Goal: Contribute content: Add original content to the website for others to see

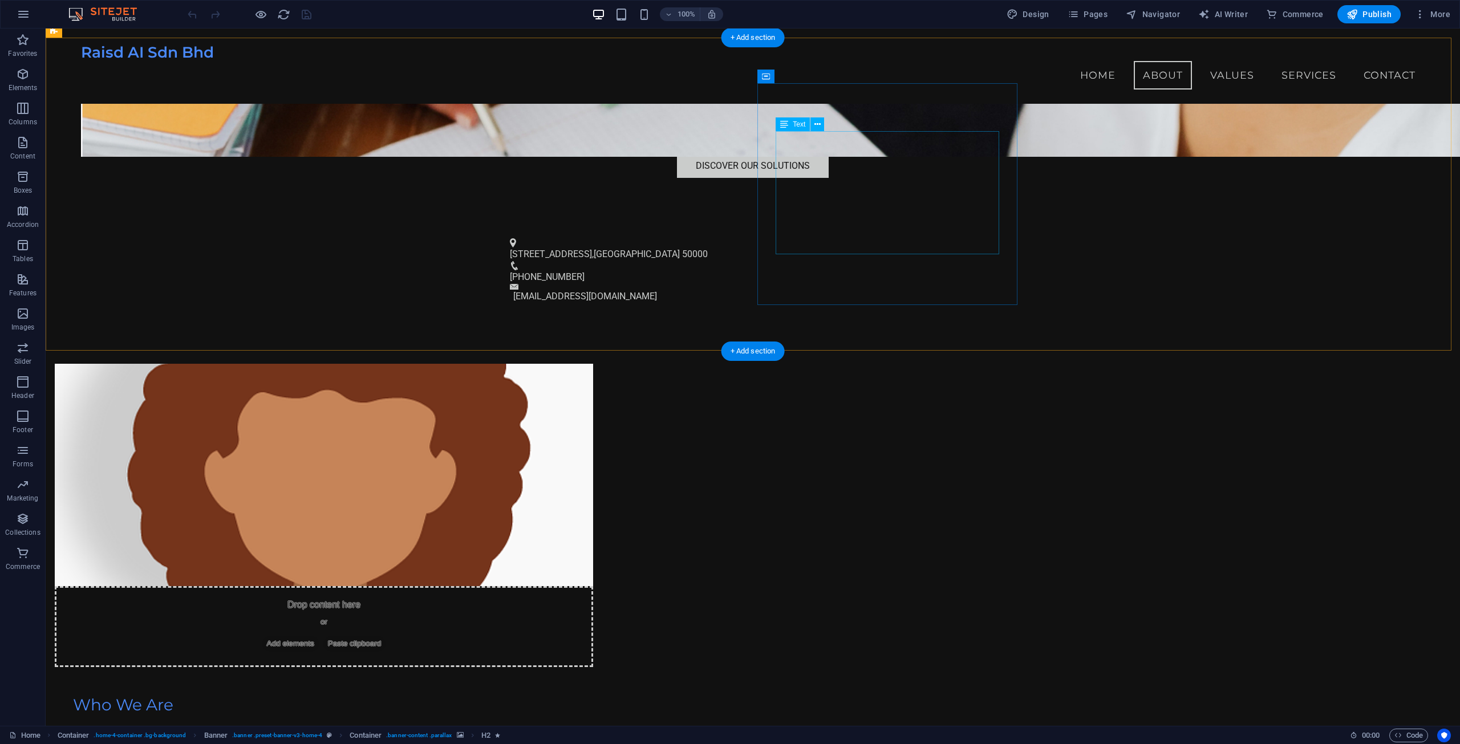
scroll to position [513, 0]
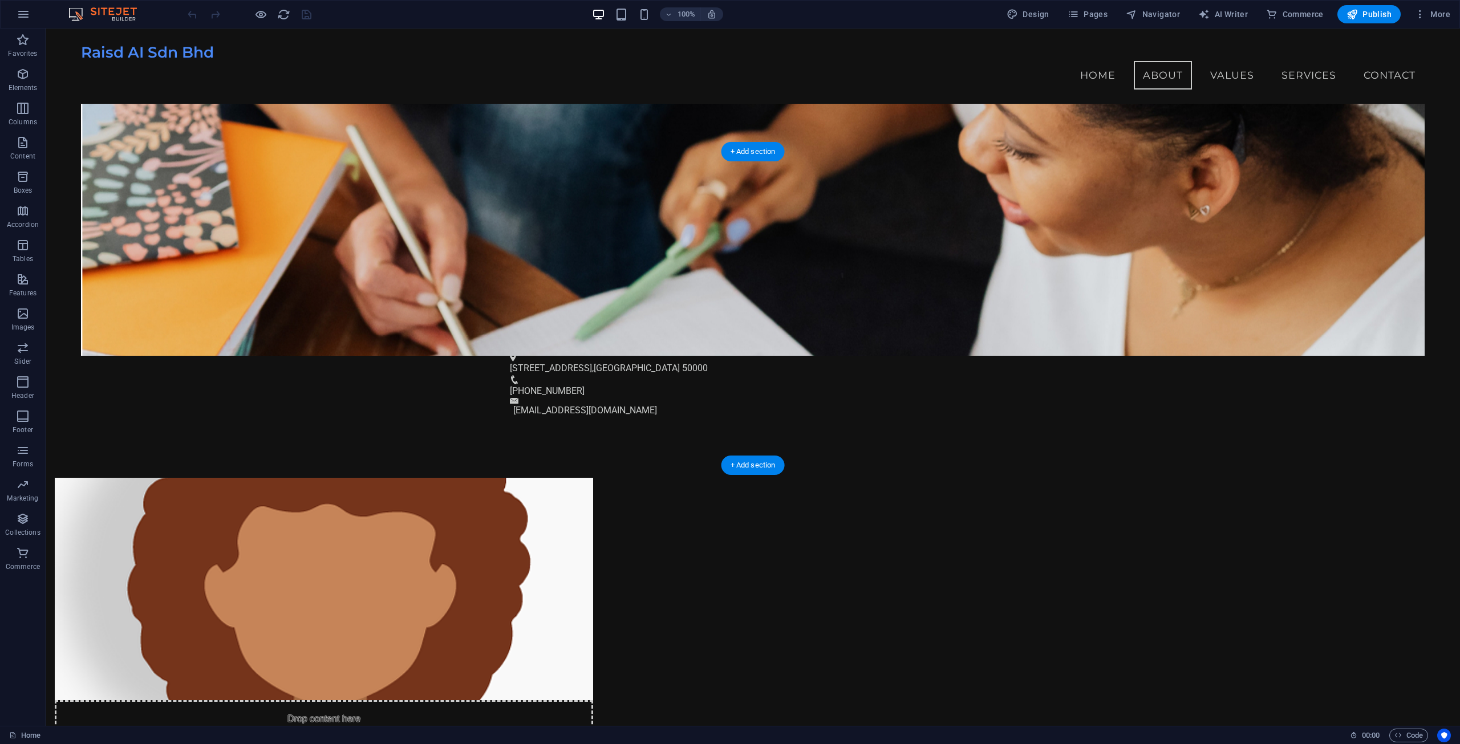
click at [593, 478] on figure at bounding box center [324, 589] width 539 height 222
click at [555, 192] on icon at bounding box center [552, 190] width 9 height 12
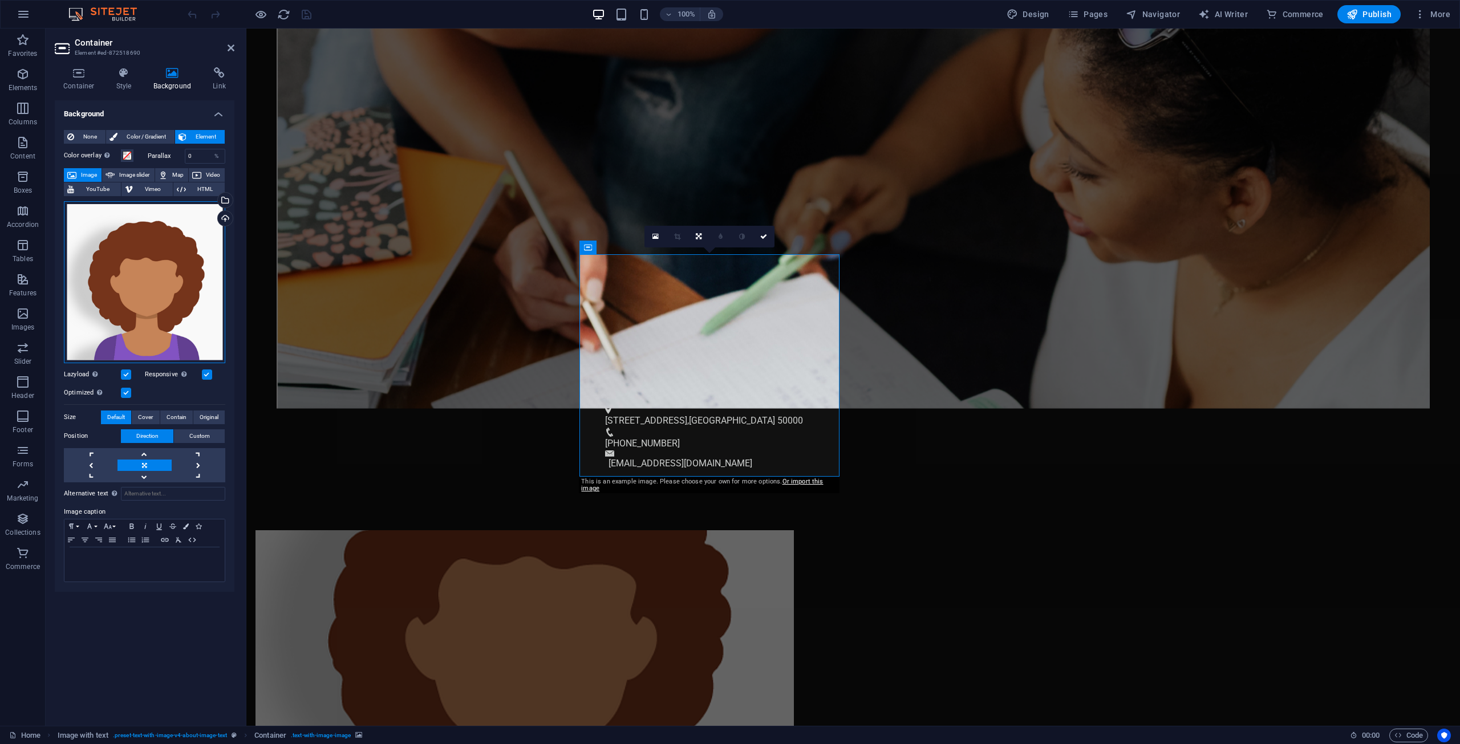
click at [144, 269] on div "Drag files here, click to choose files or select files from Files or our free s…" at bounding box center [144, 282] width 161 height 162
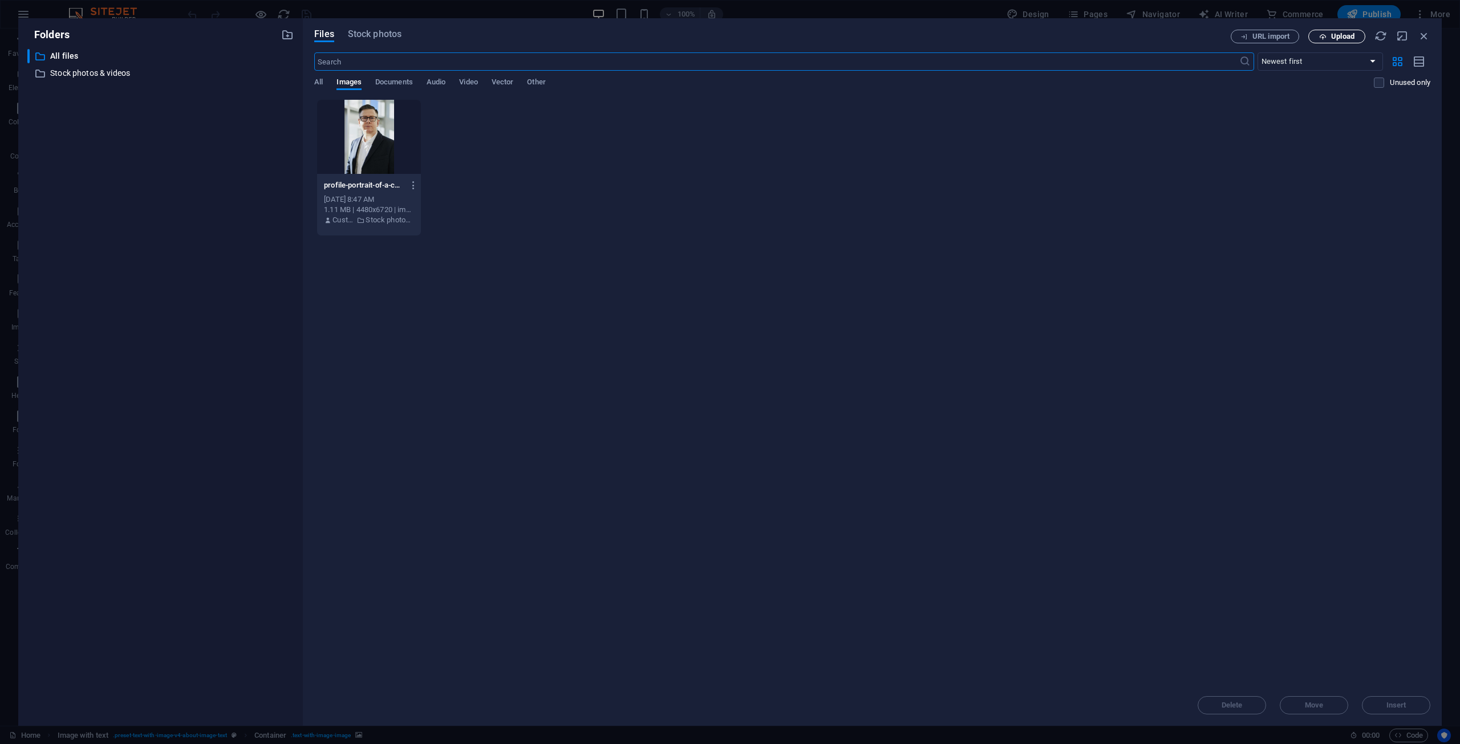
click at [1337, 38] on span "Upload" at bounding box center [1342, 36] width 23 height 7
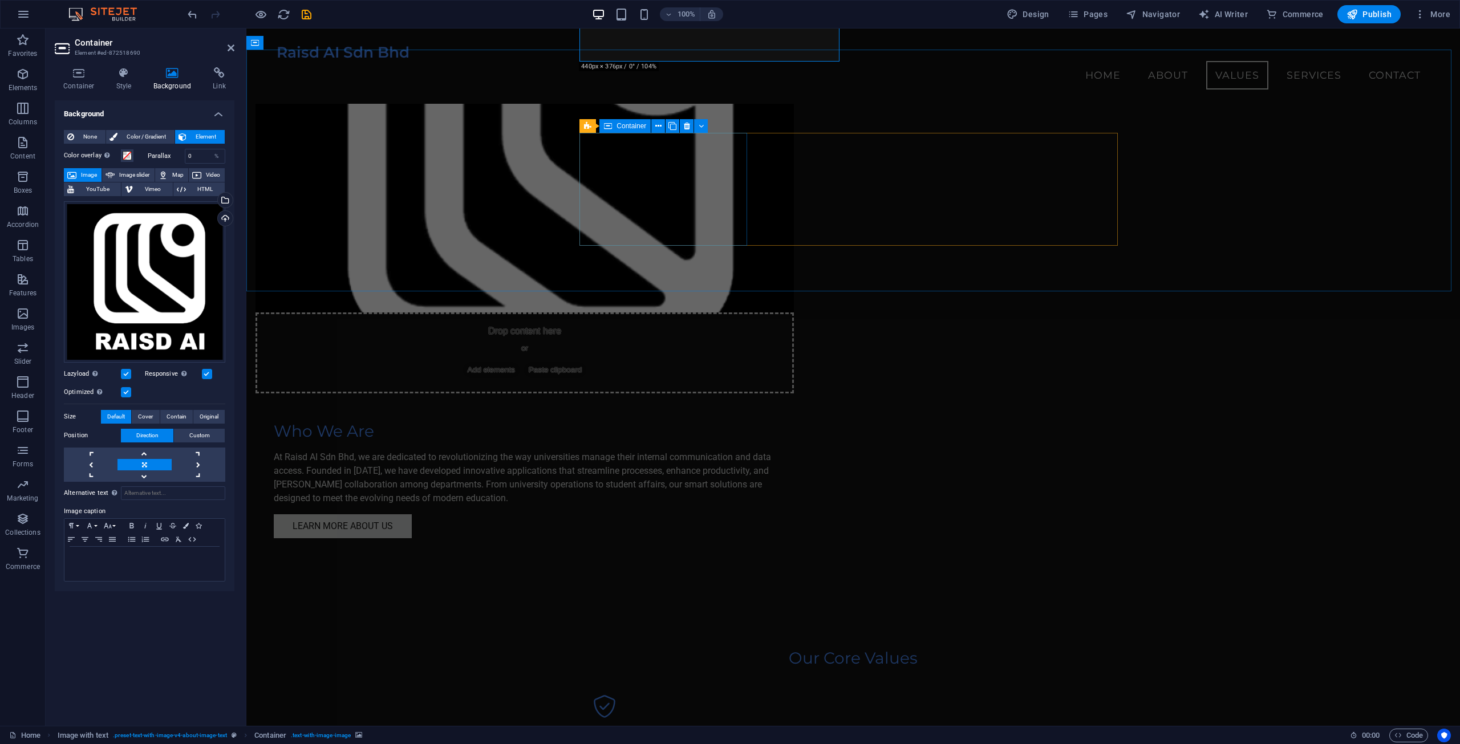
scroll to position [912, 0]
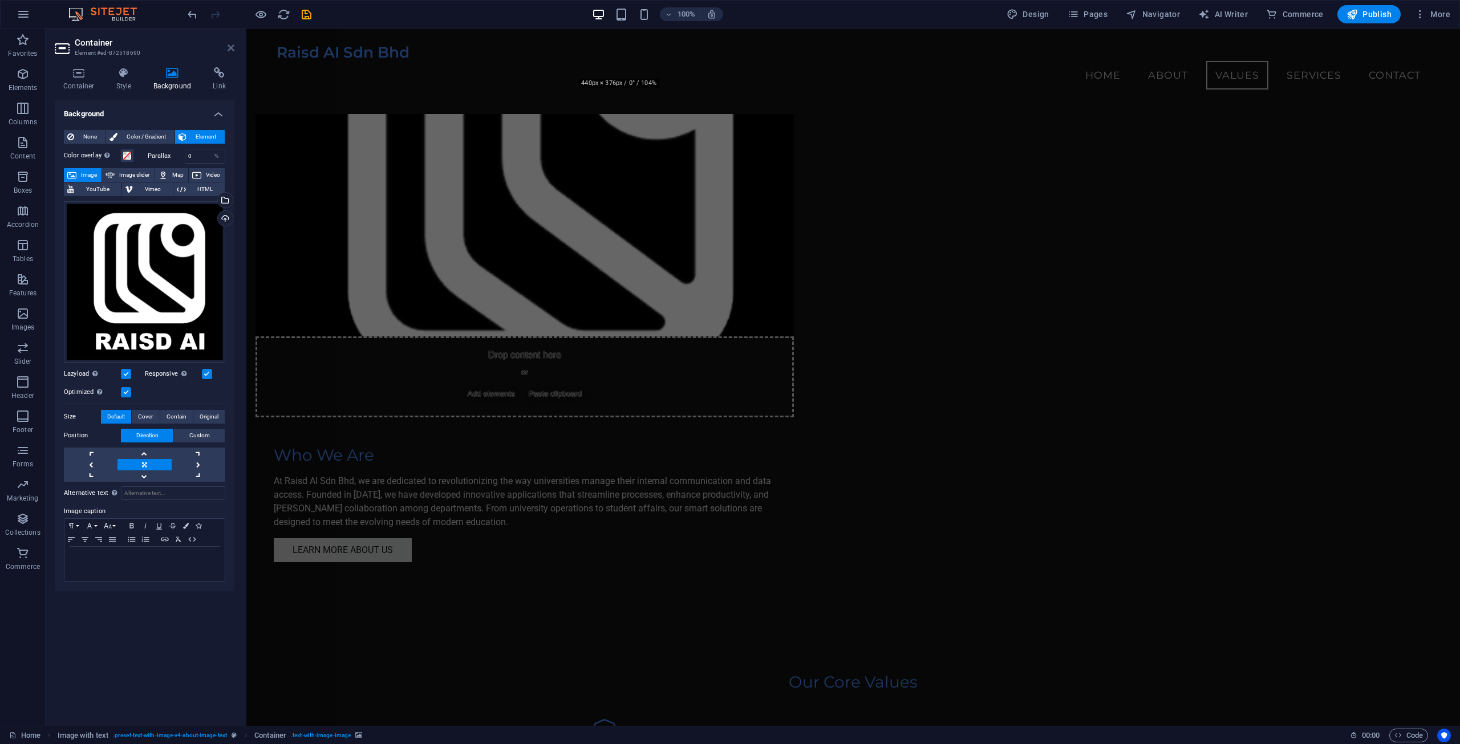
click at [230, 45] on icon at bounding box center [231, 47] width 7 height 9
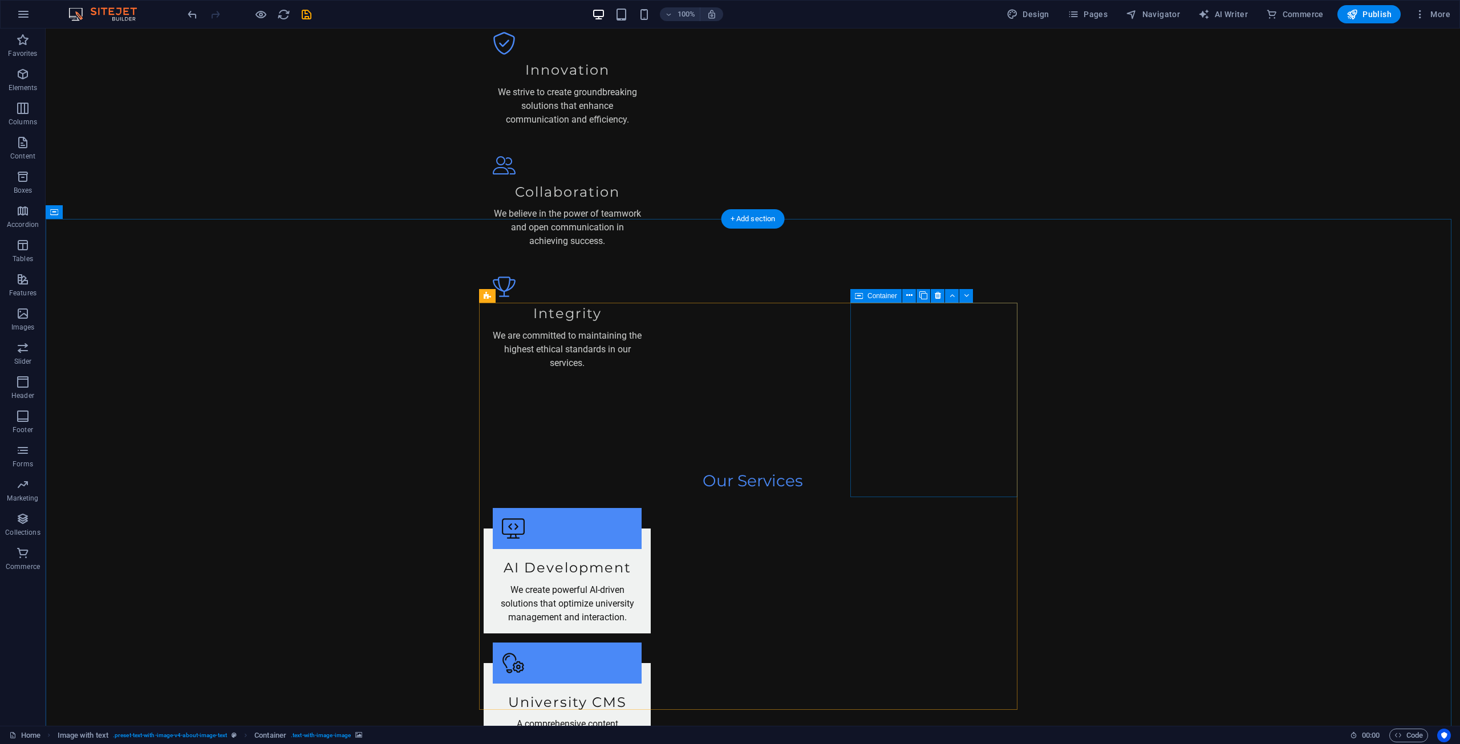
scroll to position [1699, 0]
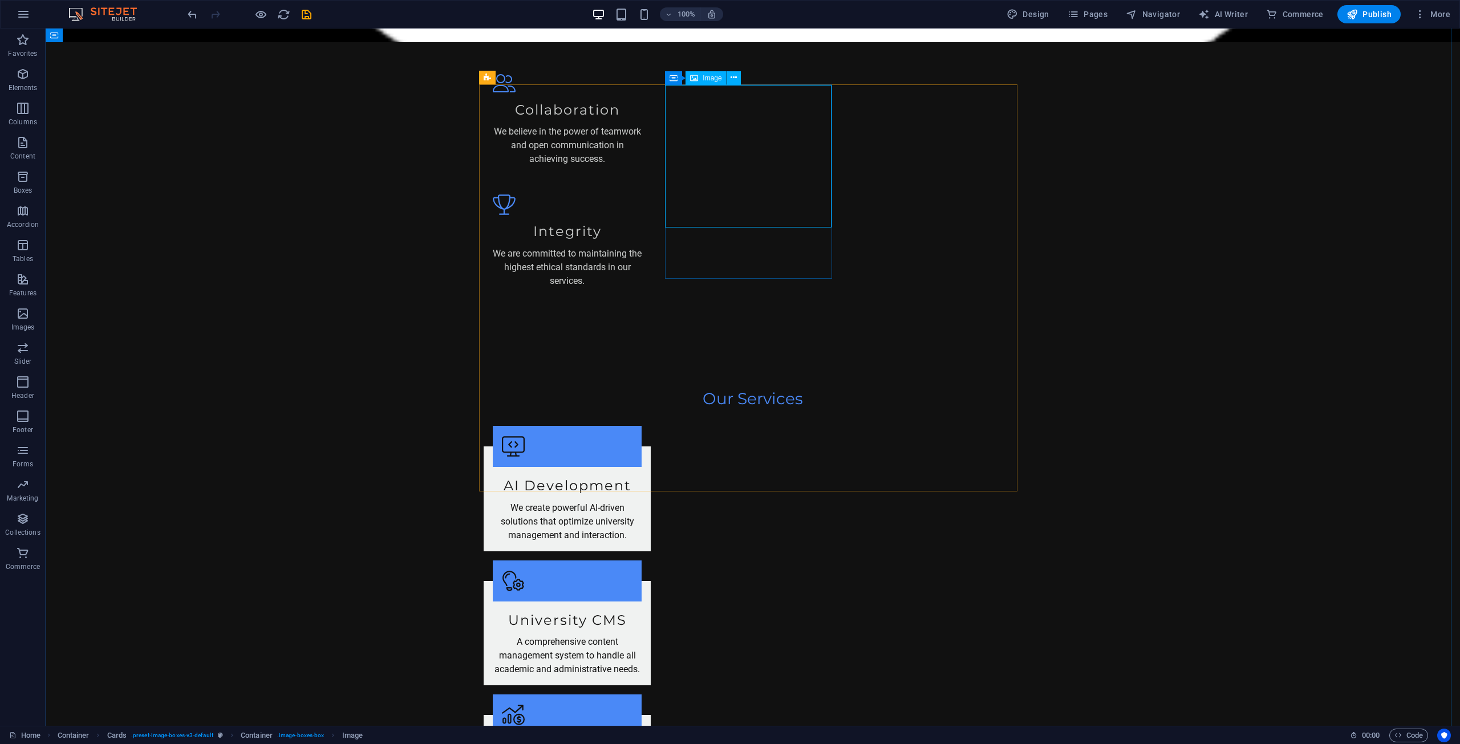
click at [701, 78] on div "Image" at bounding box center [706, 78] width 41 height 14
click at [735, 77] on icon at bounding box center [734, 78] width 6 height 12
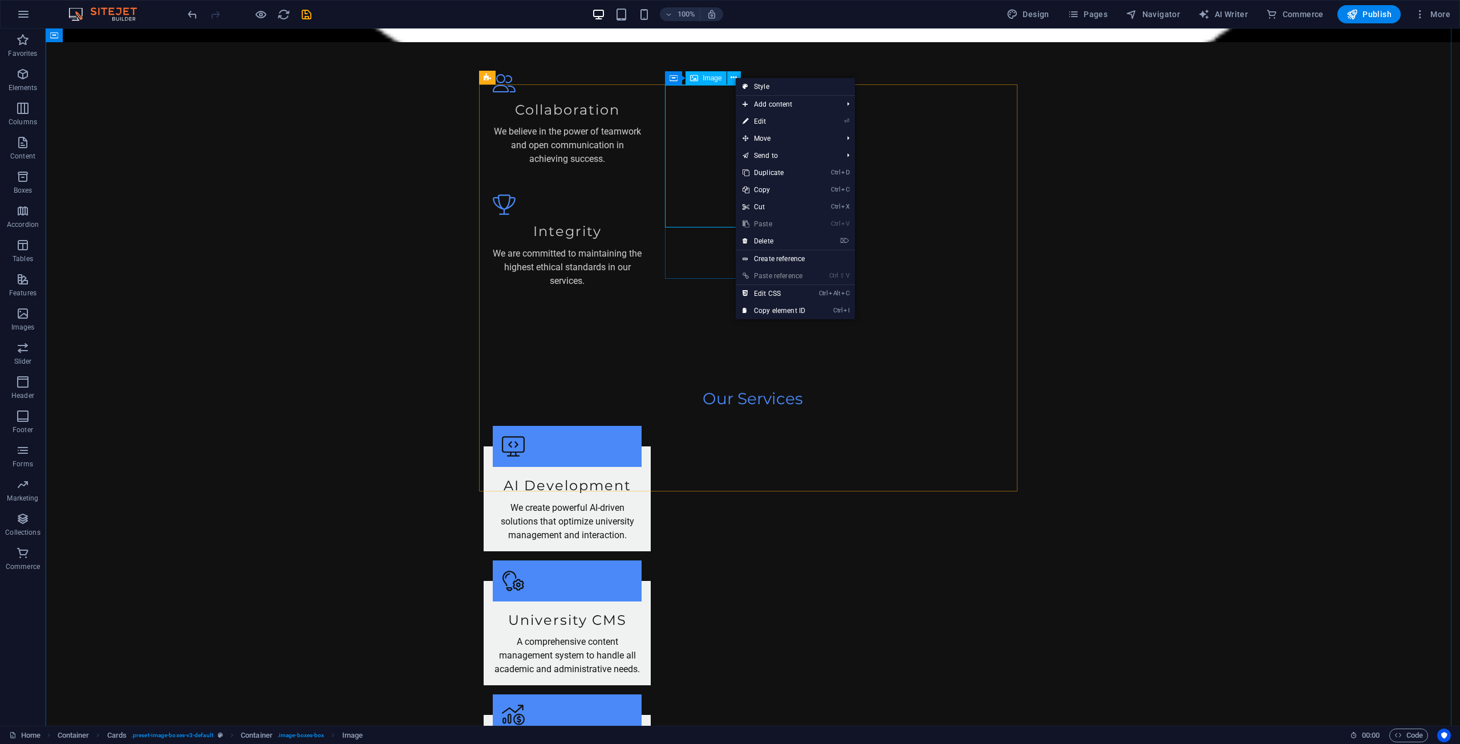
click at [695, 76] on icon at bounding box center [694, 78] width 8 height 14
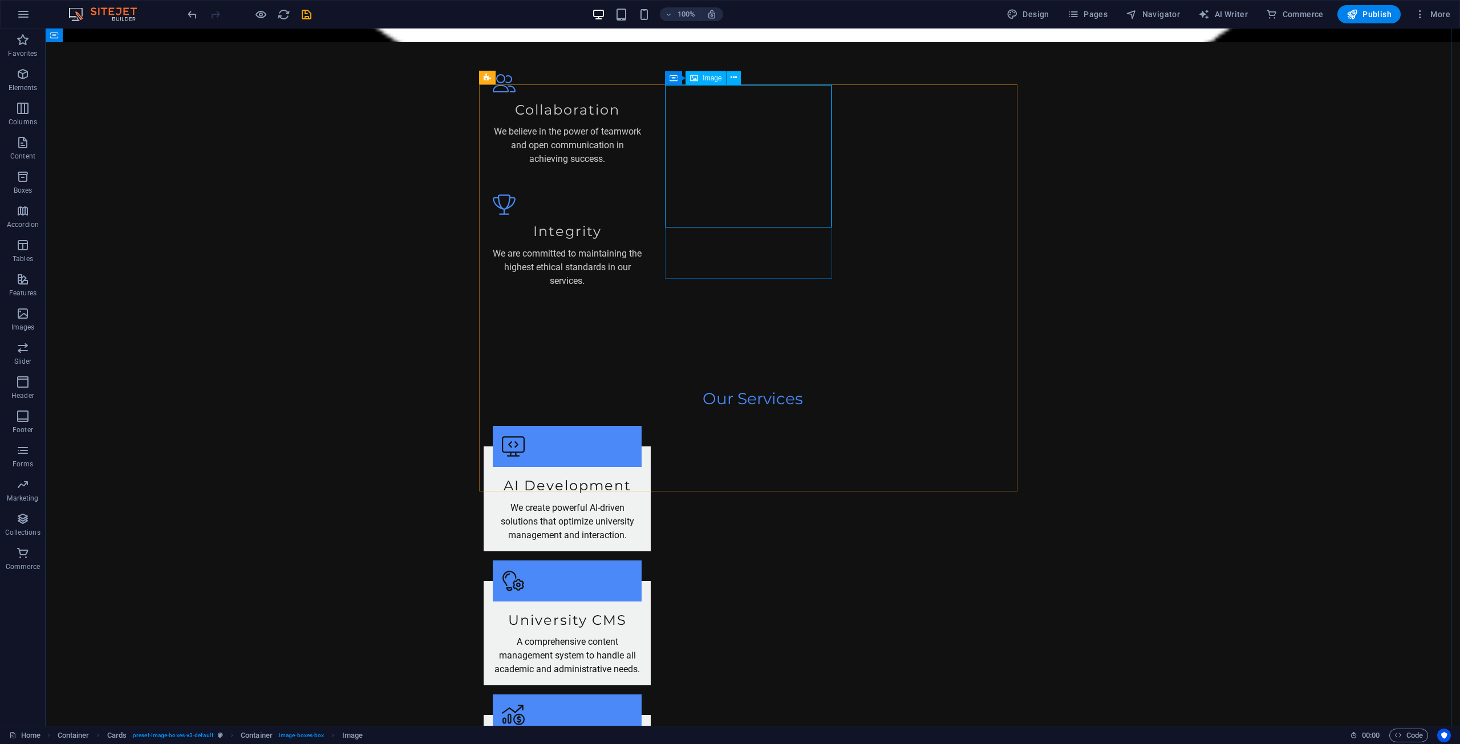
select select "vw"
select select "px"
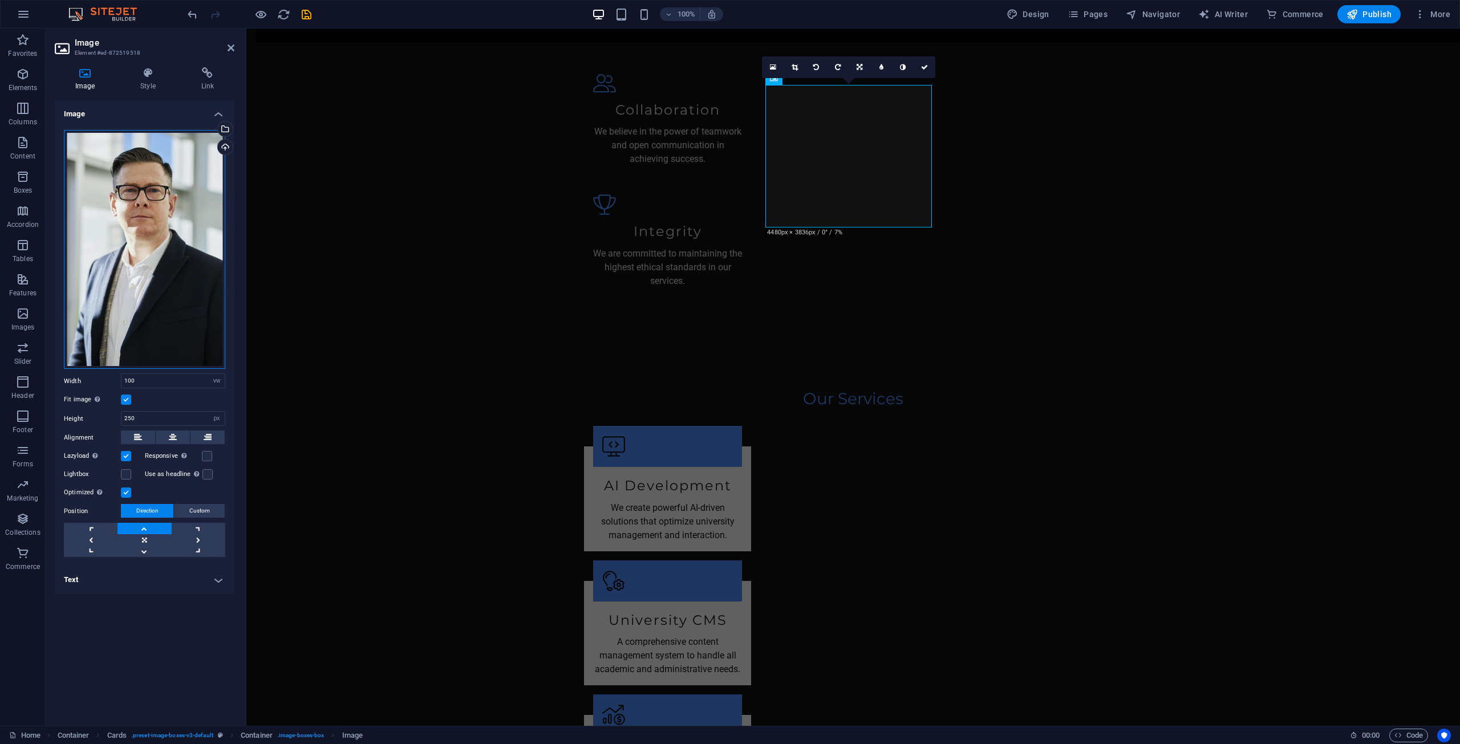
click at [156, 190] on div "Drag files here, click to choose files or select files from Files or our free s…" at bounding box center [144, 250] width 161 height 240
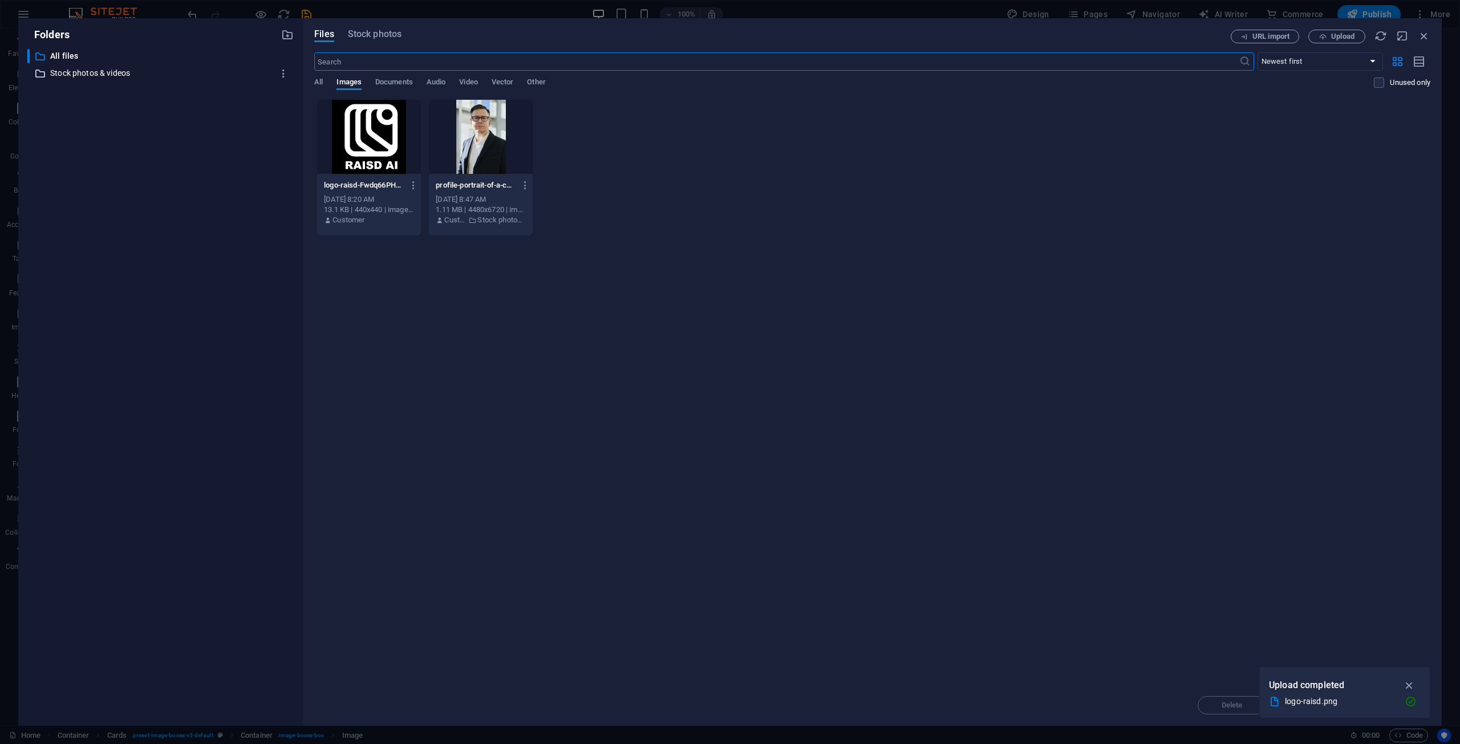
click at [52, 71] on p "Stock photos & videos" at bounding box center [161, 73] width 222 height 13
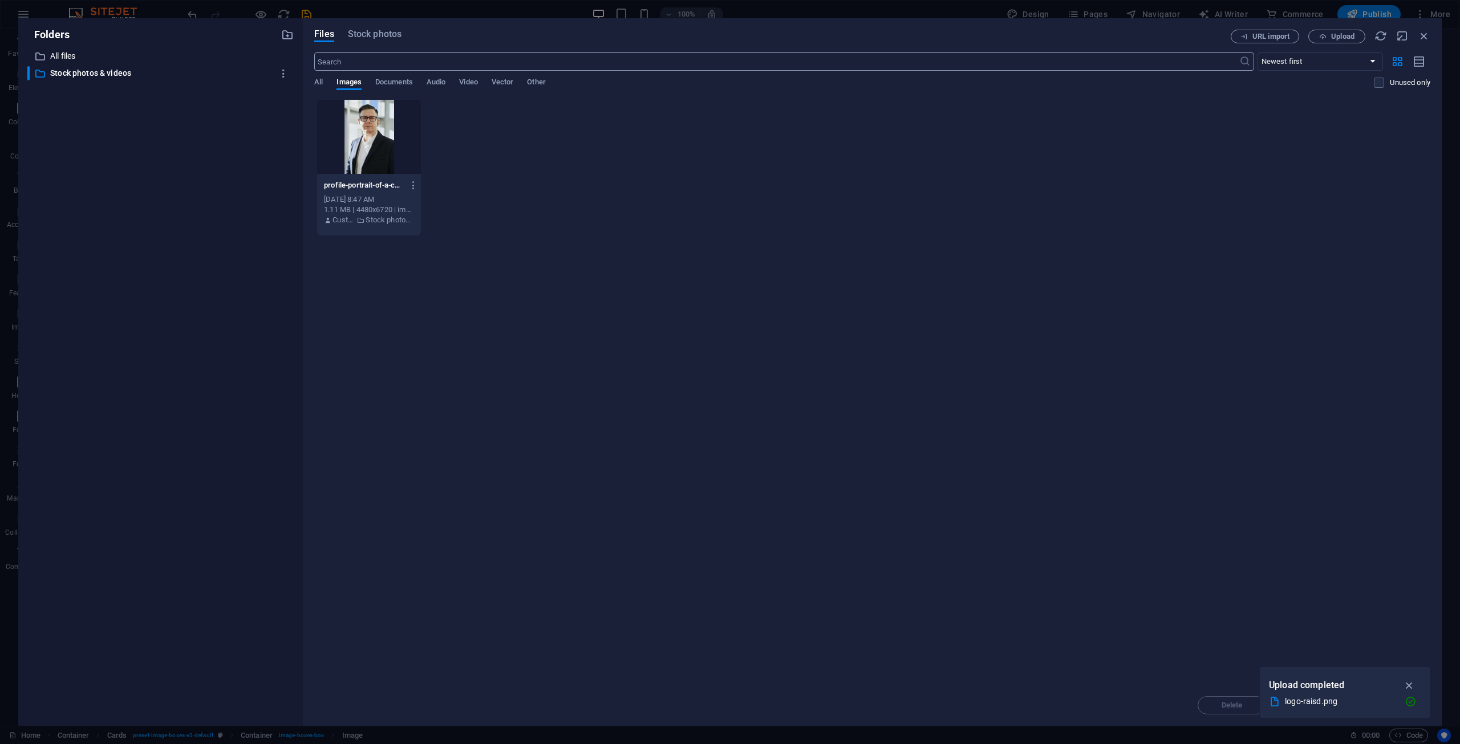
click at [361, 66] on input "text" at bounding box center [776, 61] width 925 height 18
type input "ceo"
click at [321, 85] on span "All" at bounding box center [318, 83] width 9 height 16
click at [367, 41] on div "Files Stock photos" at bounding box center [772, 37] width 917 height 14
click at [367, 37] on span "Stock photos" at bounding box center [375, 34] width 54 height 14
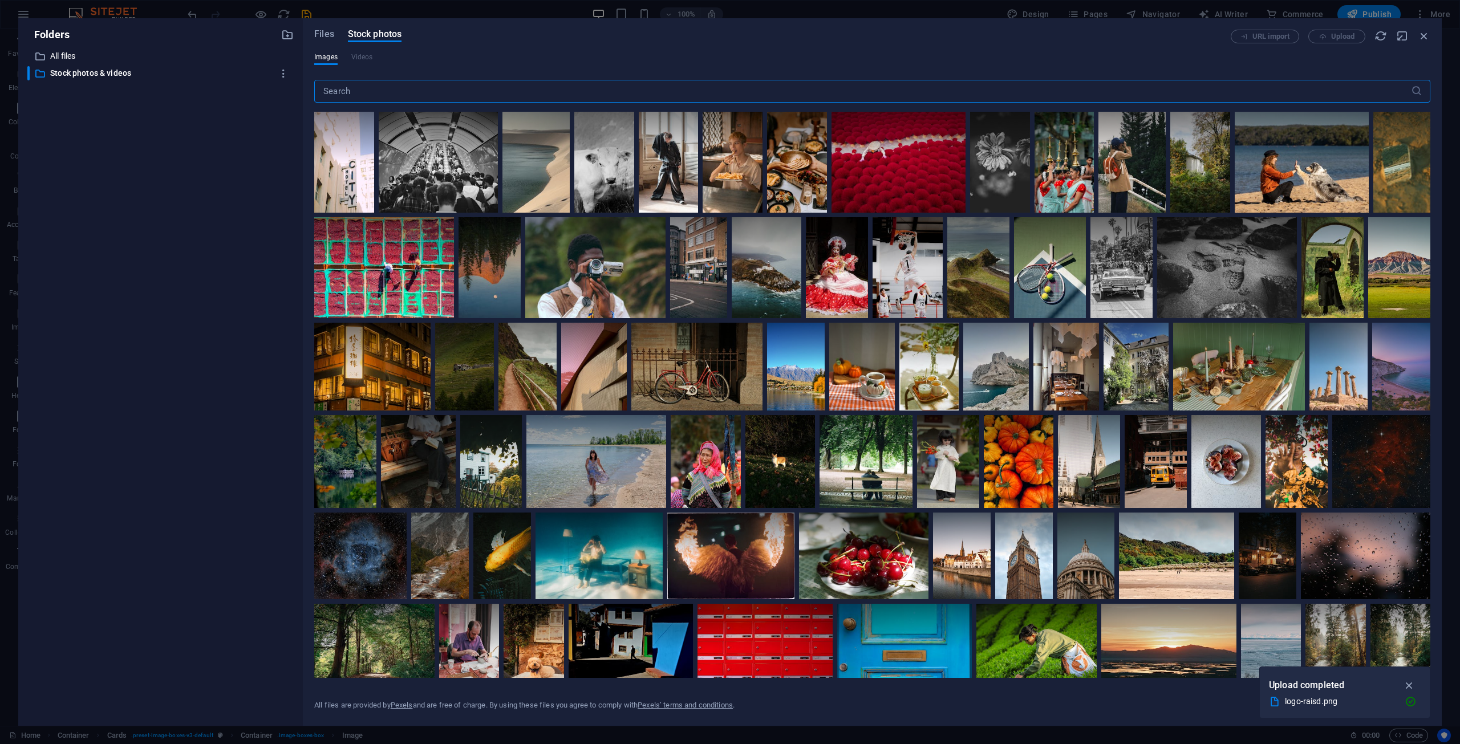
click at [428, 94] on input "text" at bounding box center [862, 91] width 1097 height 23
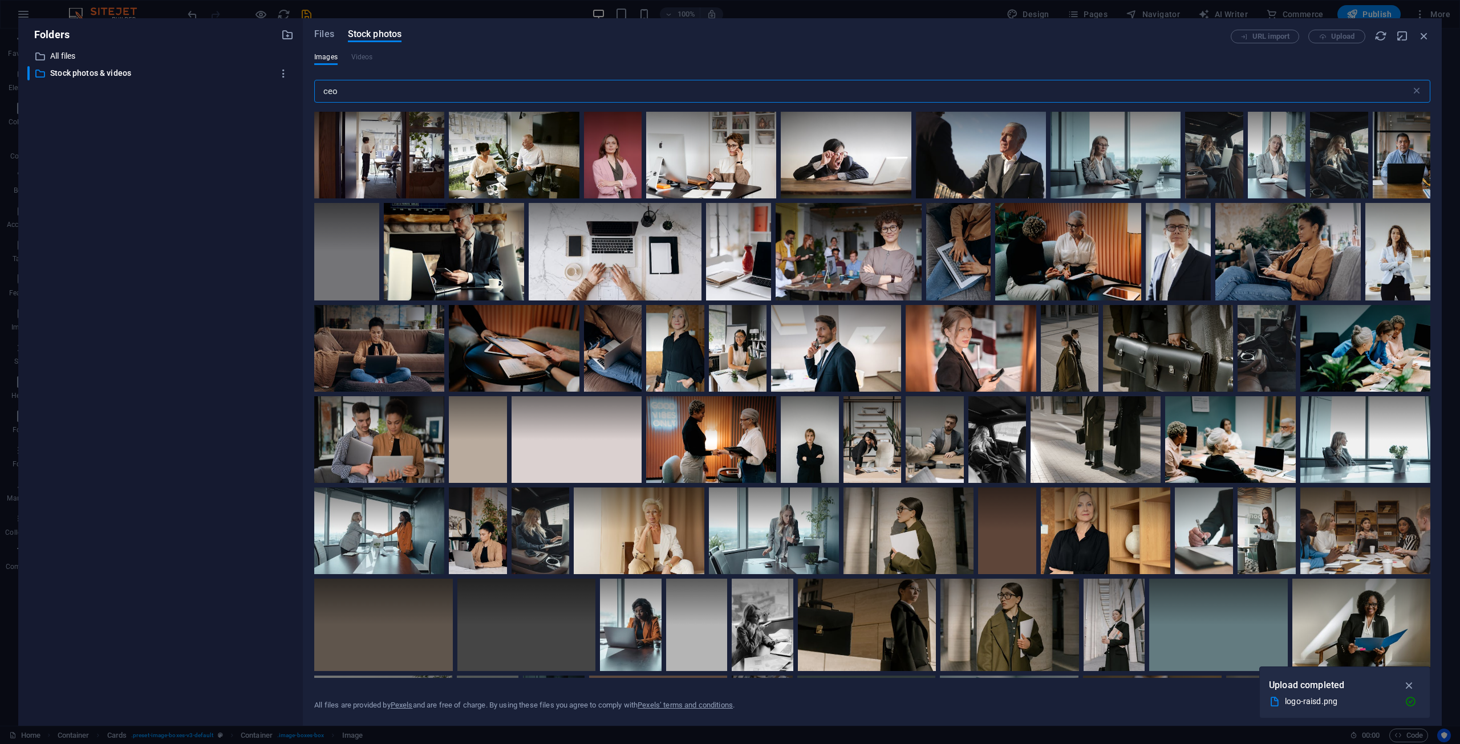
click at [423, 90] on input "ceo" at bounding box center [862, 91] width 1097 height 23
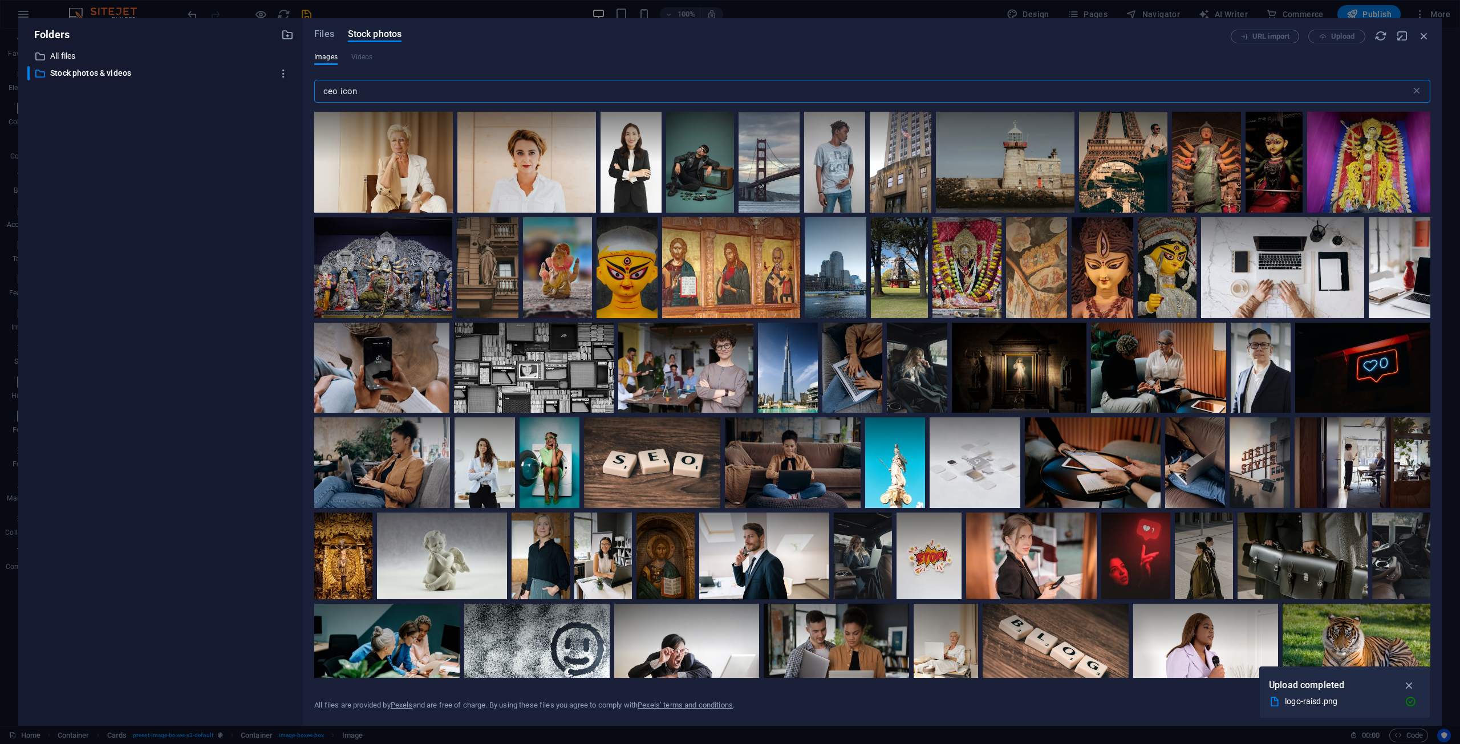
drag, startPoint x: 342, startPoint y: 90, endPoint x: 414, endPoint y: 84, distance: 71.5
click at [413, 92] on input "ceo icon" at bounding box center [862, 91] width 1097 height 23
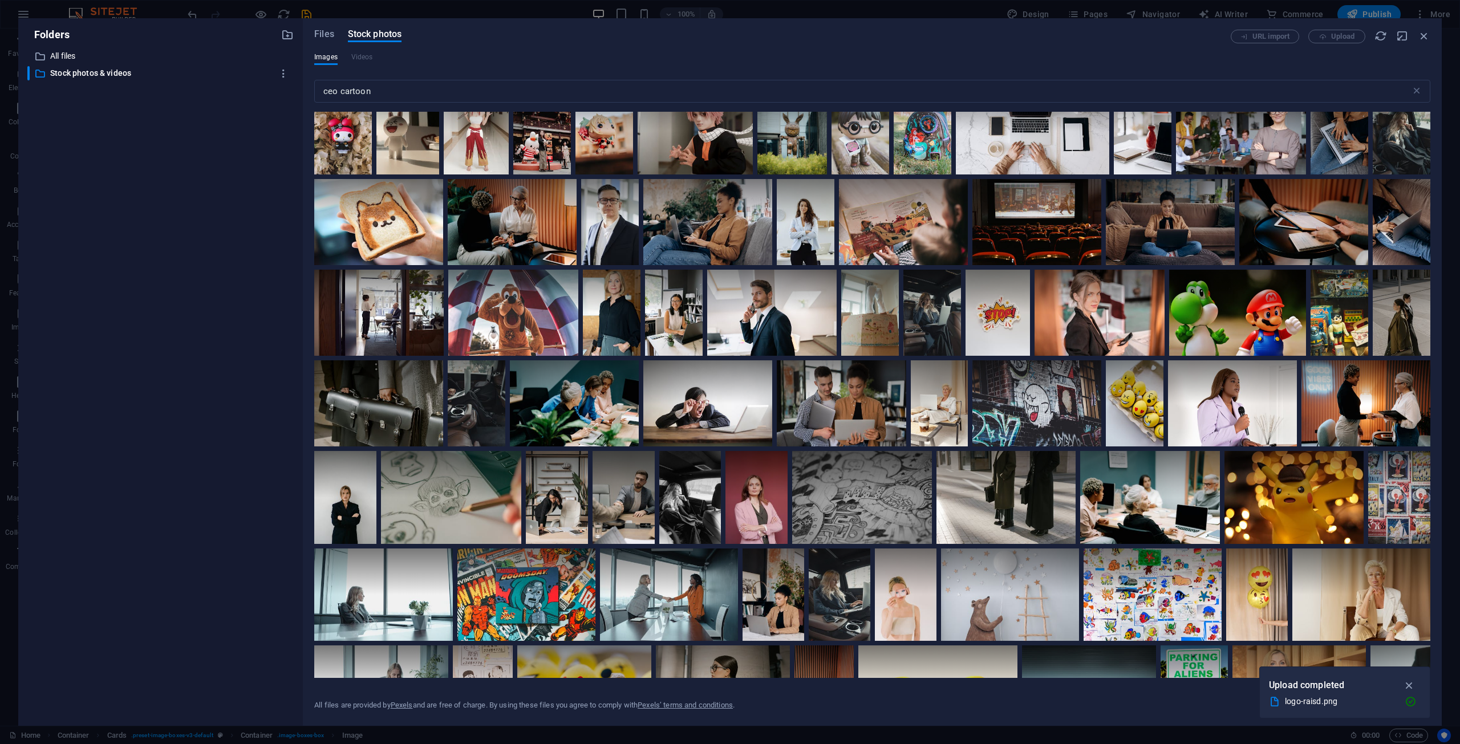
scroll to position [0, 0]
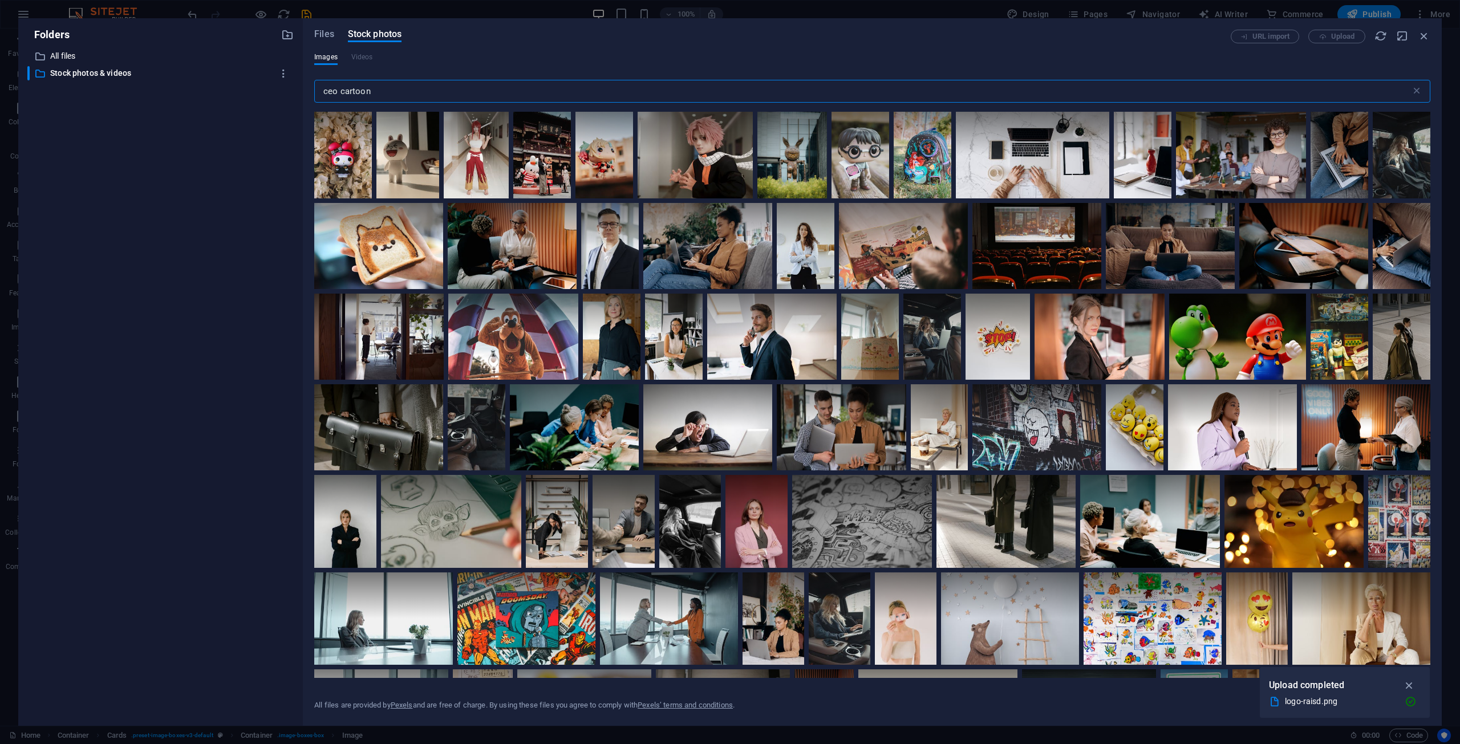
drag, startPoint x: 379, startPoint y: 87, endPoint x: 314, endPoint y: 87, distance: 65.6
click at [314, 87] on div "Files Stock photos URL import Upload Images Videos ceo cartoon ​ All files are …" at bounding box center [872, 372] width 1139 height 708
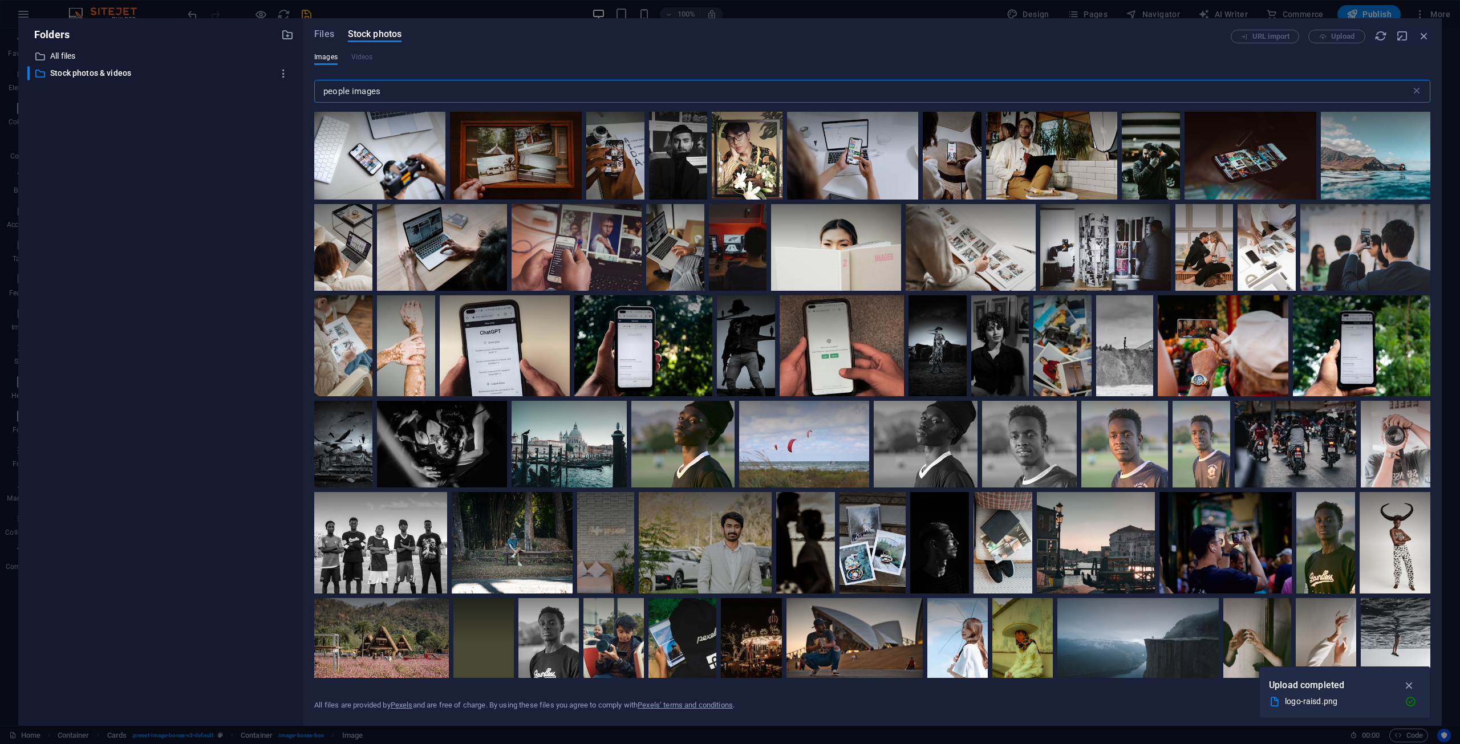
drag, startPoint x: 354, startPoint y: 93, endPoint x: 483, endPoint y: 90, distance: 129.5
click at [483, 90] on input "people images" at bounding box center [862, 91] width 1097 height 23
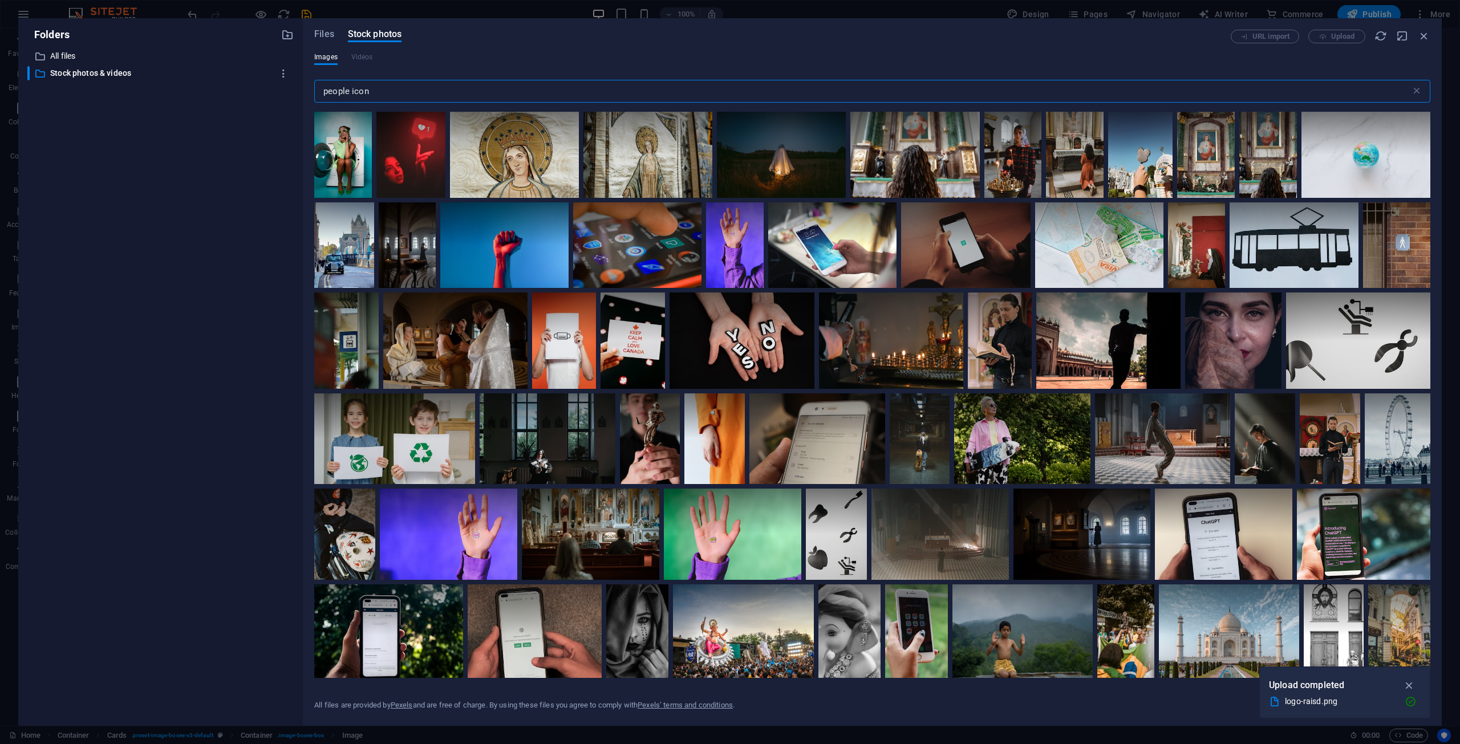
drag, startPoint x: 351, startPoint y: 90, endPoint x: 461, endPoint y: 85, distance: 110.2
click at [456, 86] on input "people icon" at bounding box center [862, 91] width 1097 height 23
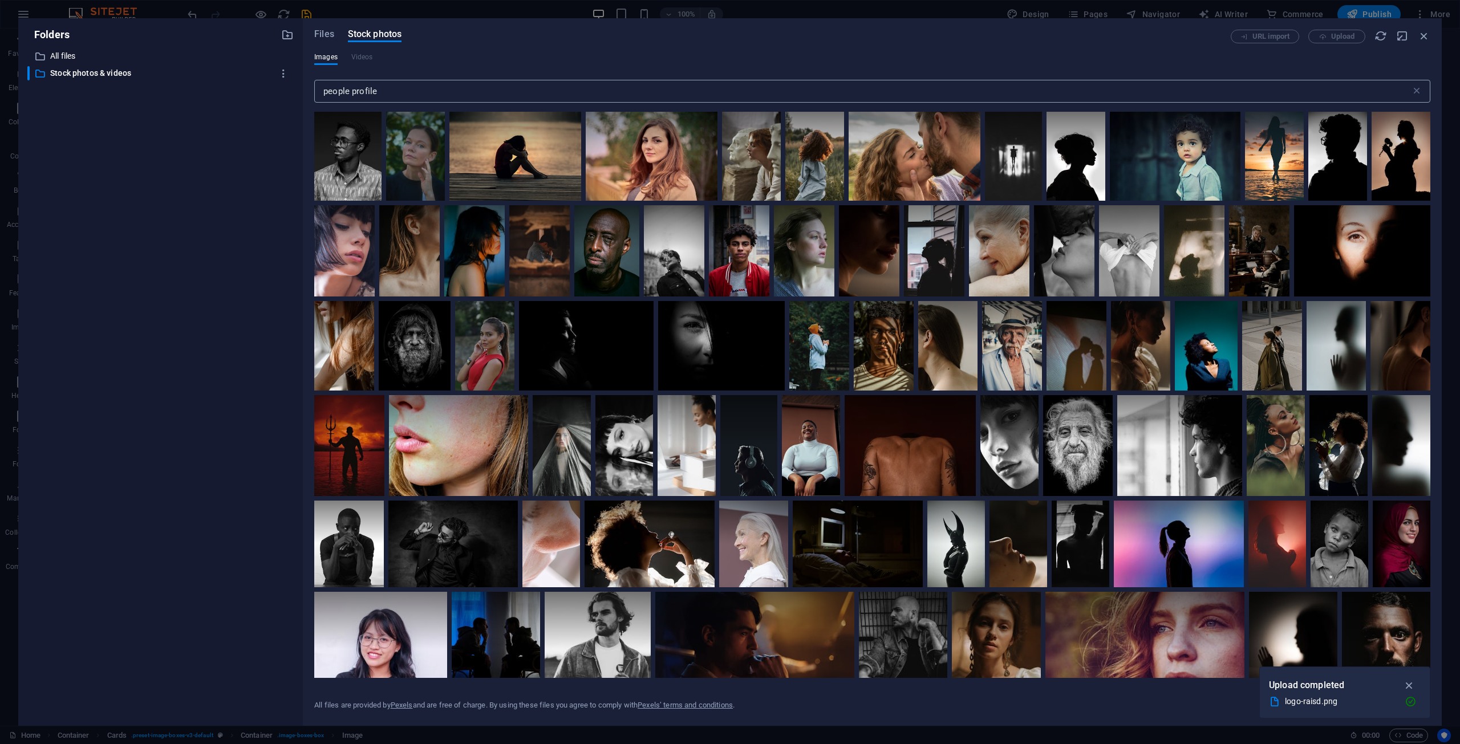
click at [478, 90] on input "people profile" at bounding box center [862, 91] width 1097 height 23
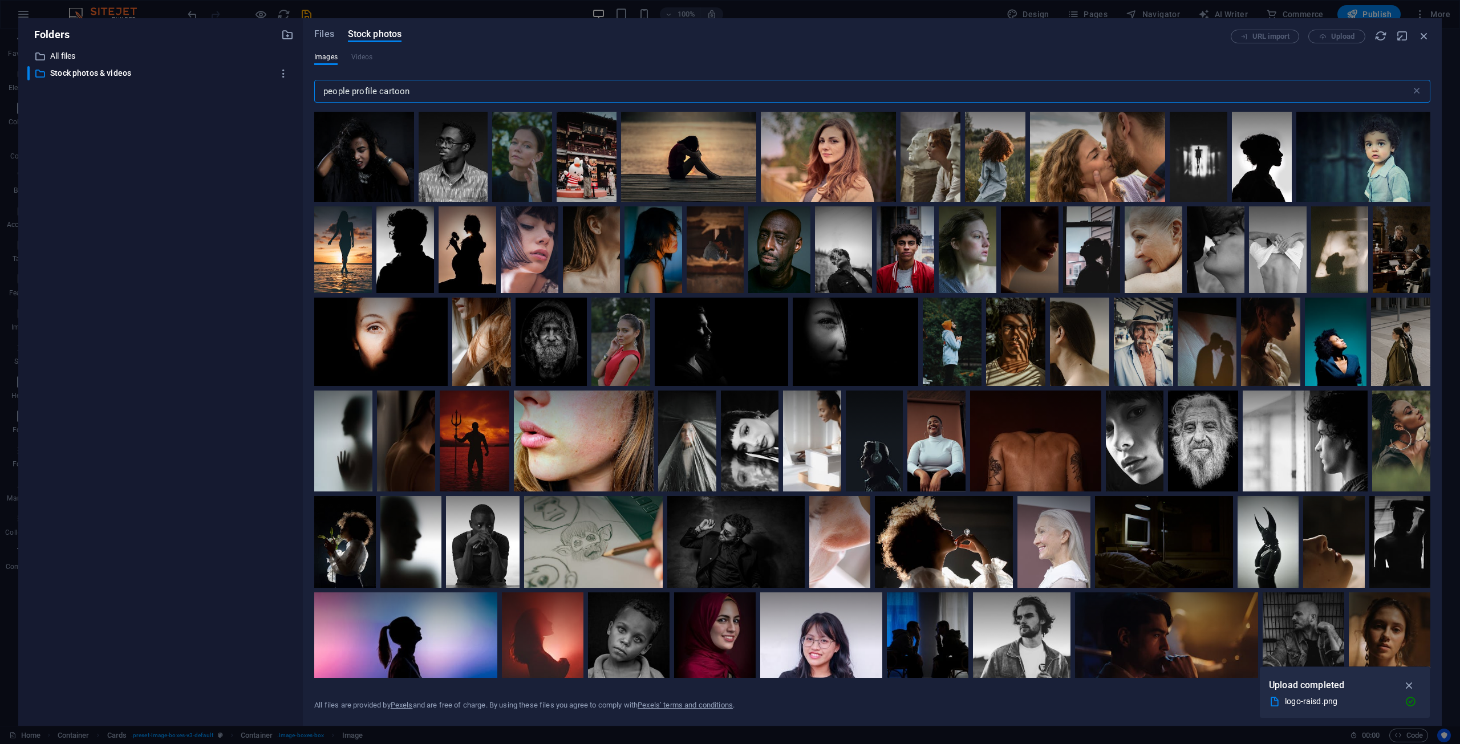
drag, startPoint x: 353, startPoint y: 92, endPoint x: 292, endPoint y: 92, distance: 60.5
click at [292, 92] on div "Folders ​ All files All files ​ Stock photos & videos Stock photos & videos Fil…" at bounding box center [730, 372] width 1424 height 708
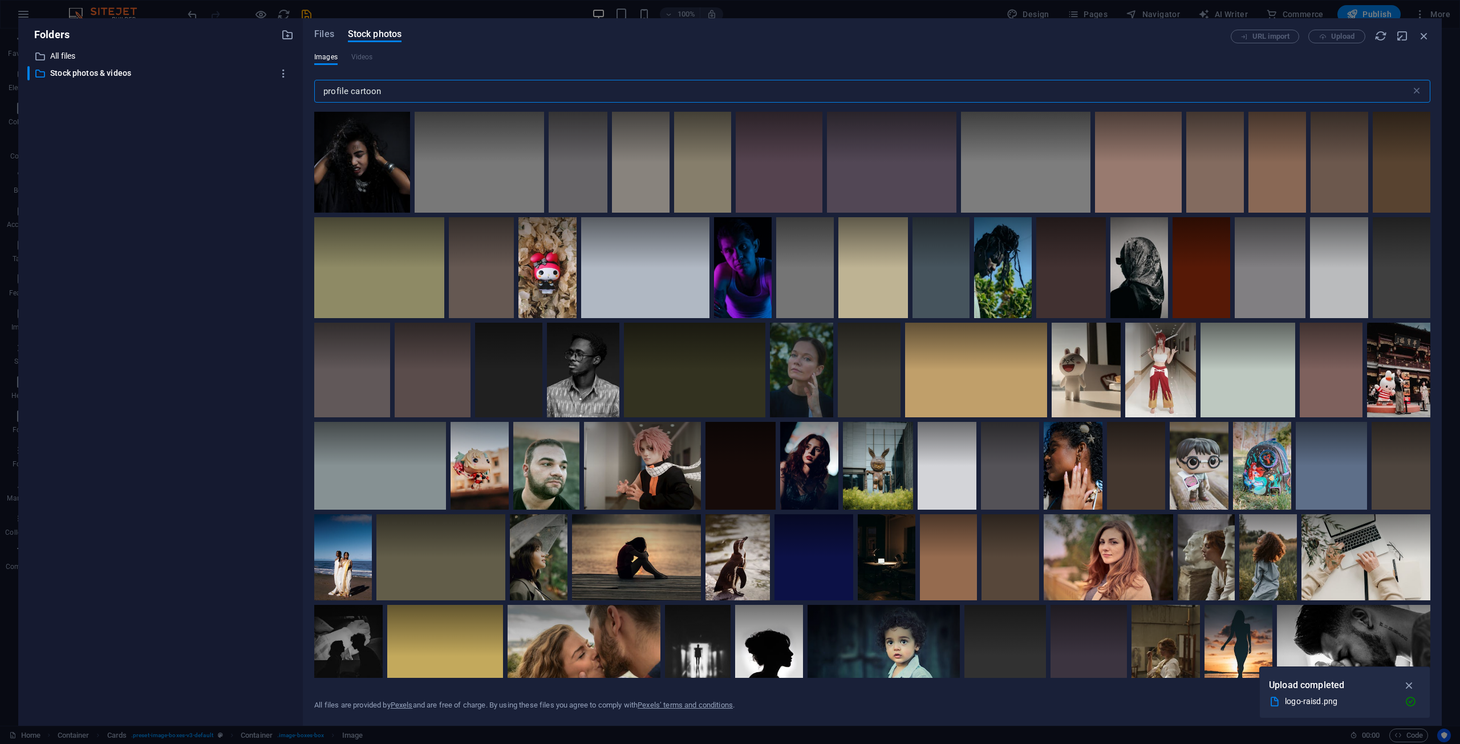
click at [470, 95] on input "profile cartoon" at bounding box center [862, 91] width 1097 height 23
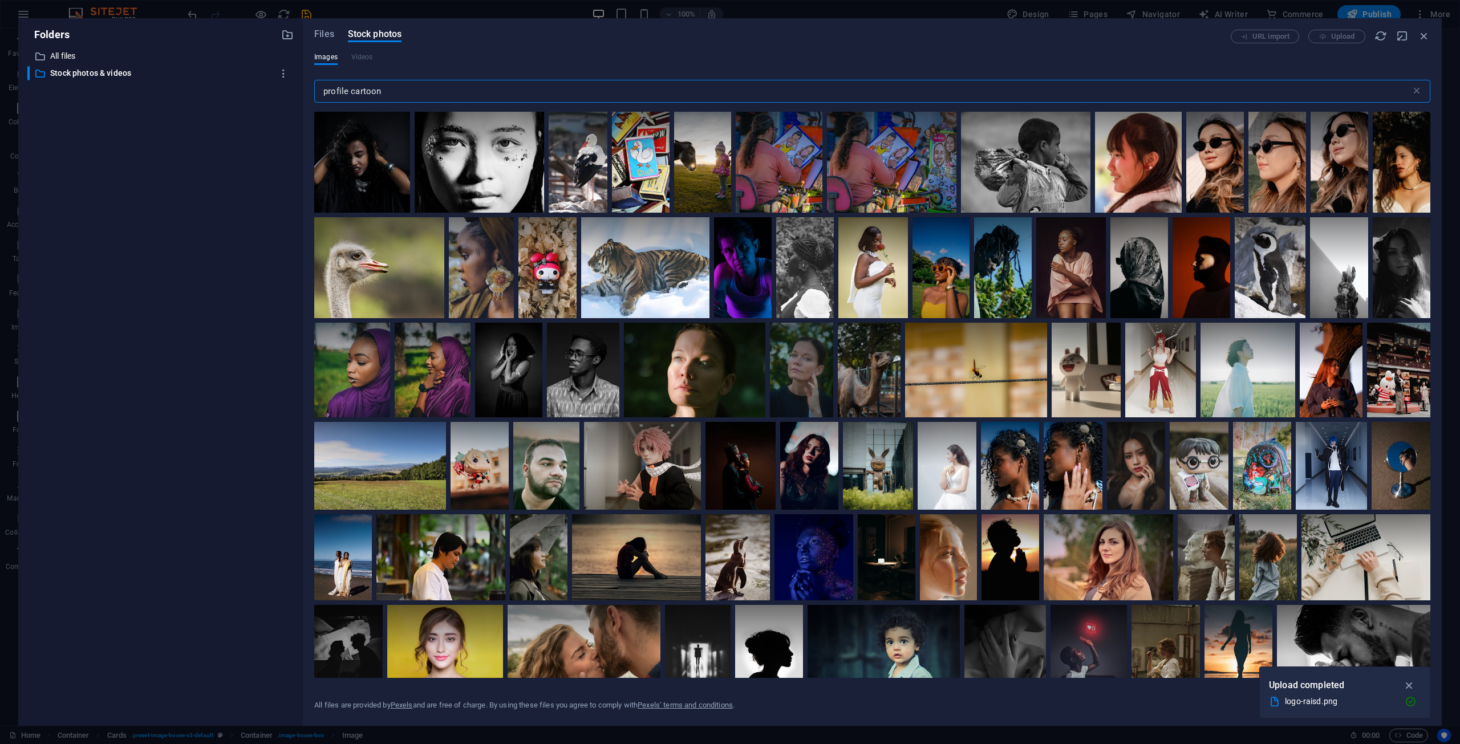
drag, startPoint x: 470, startPoint y: 95, endPoint x: 349, endPoint y: 94, distance: 121.5
click at [349, 94] on input "profile cartoon" at bounding box center [862, 91] width 1097 height 23
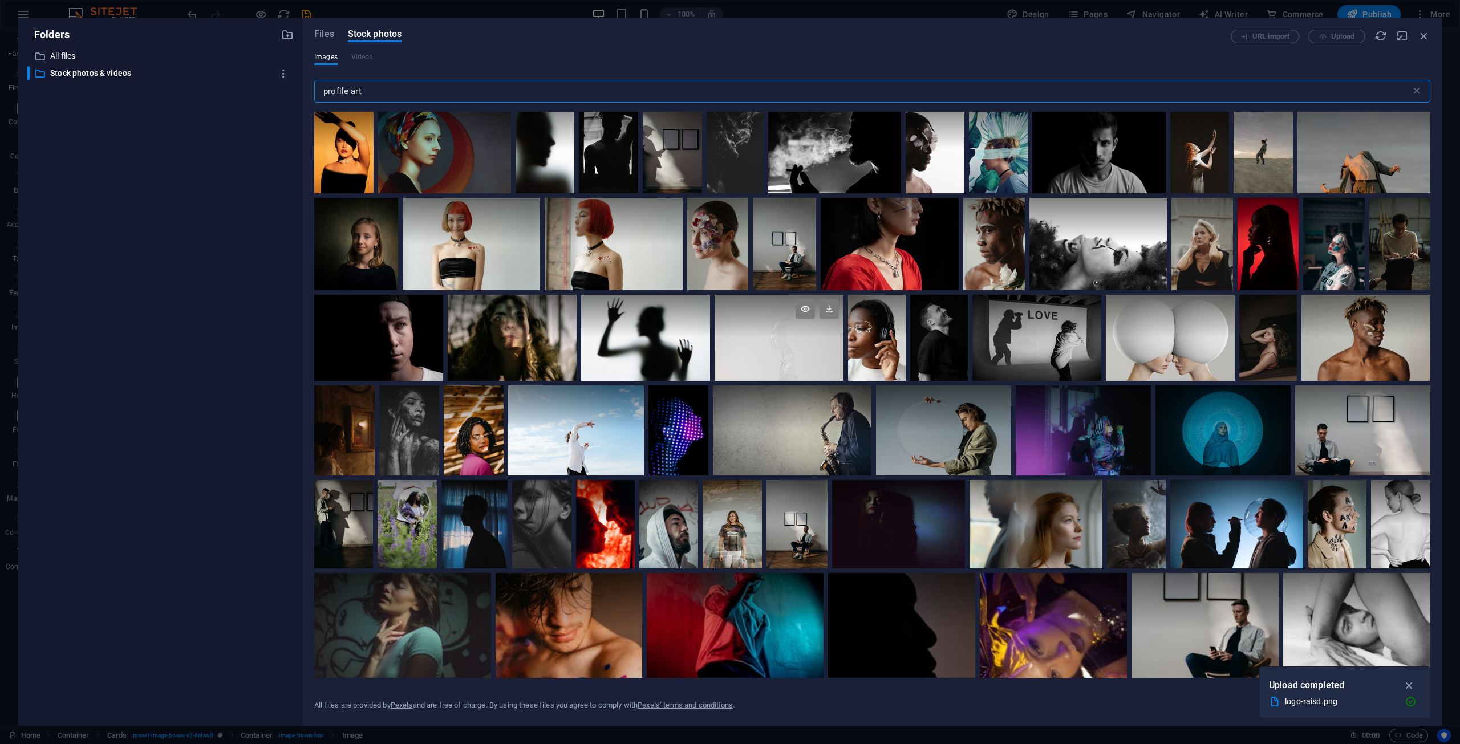
scroll to position [135, 0]
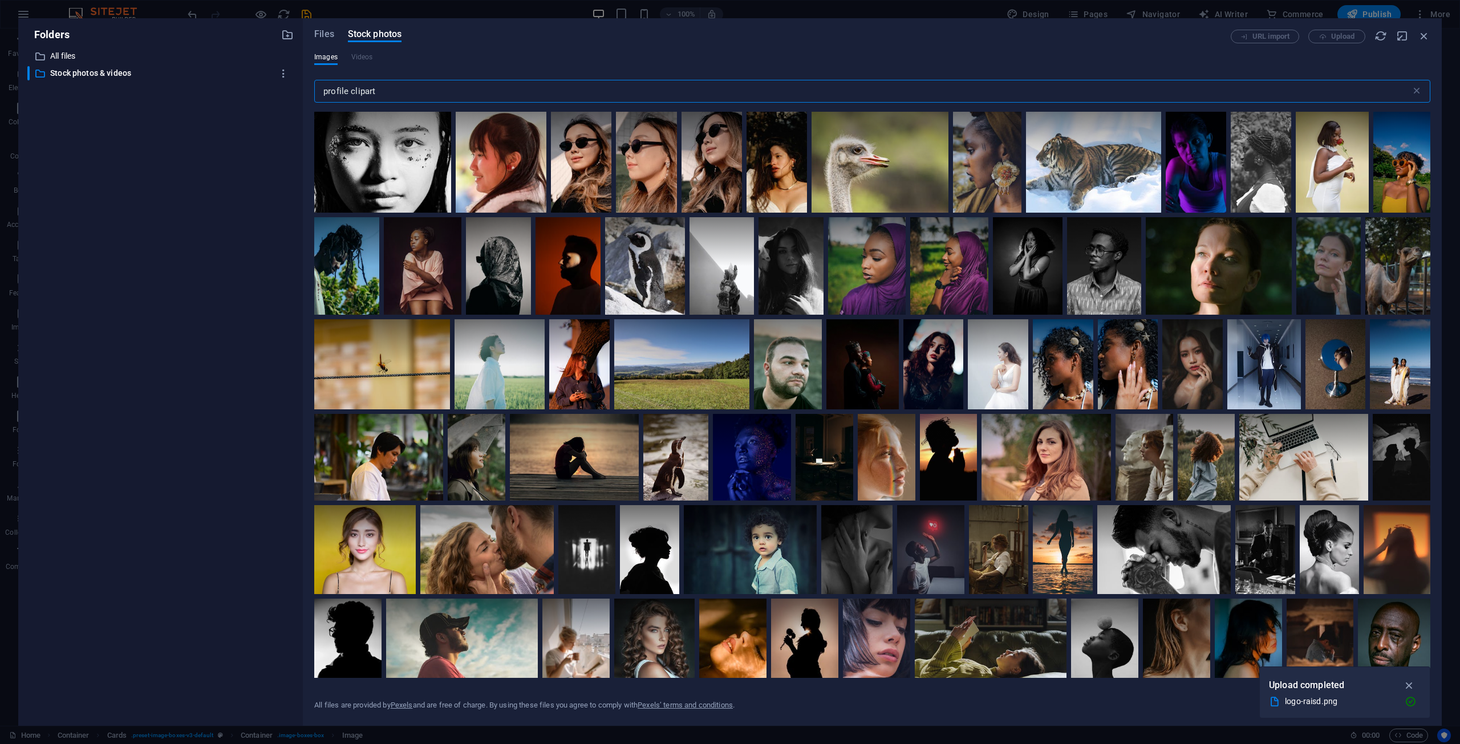
drag, startPoint x: 353, startPoint y: 94, endPoint x: 281, endPoint y: 93, distance: 71.9
click at [281, 94] on div "Folders ​ All files All files ​ Stock photos & videos Stock photos & videos Fil…" at bounding box center [730, 372] width 1424 height 708
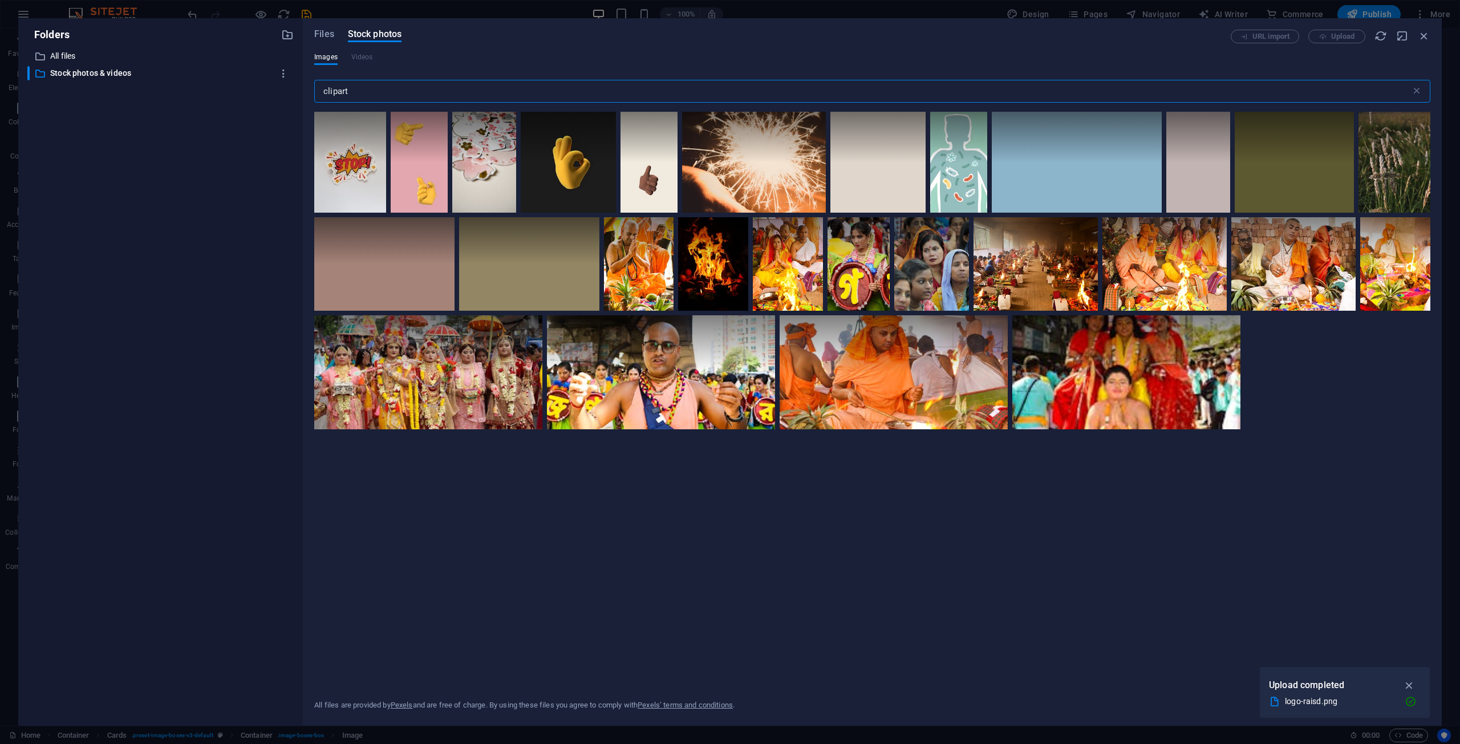
click at [495, 90] on input "clipart" at bounding box center [862, 91] width 1097 height 23
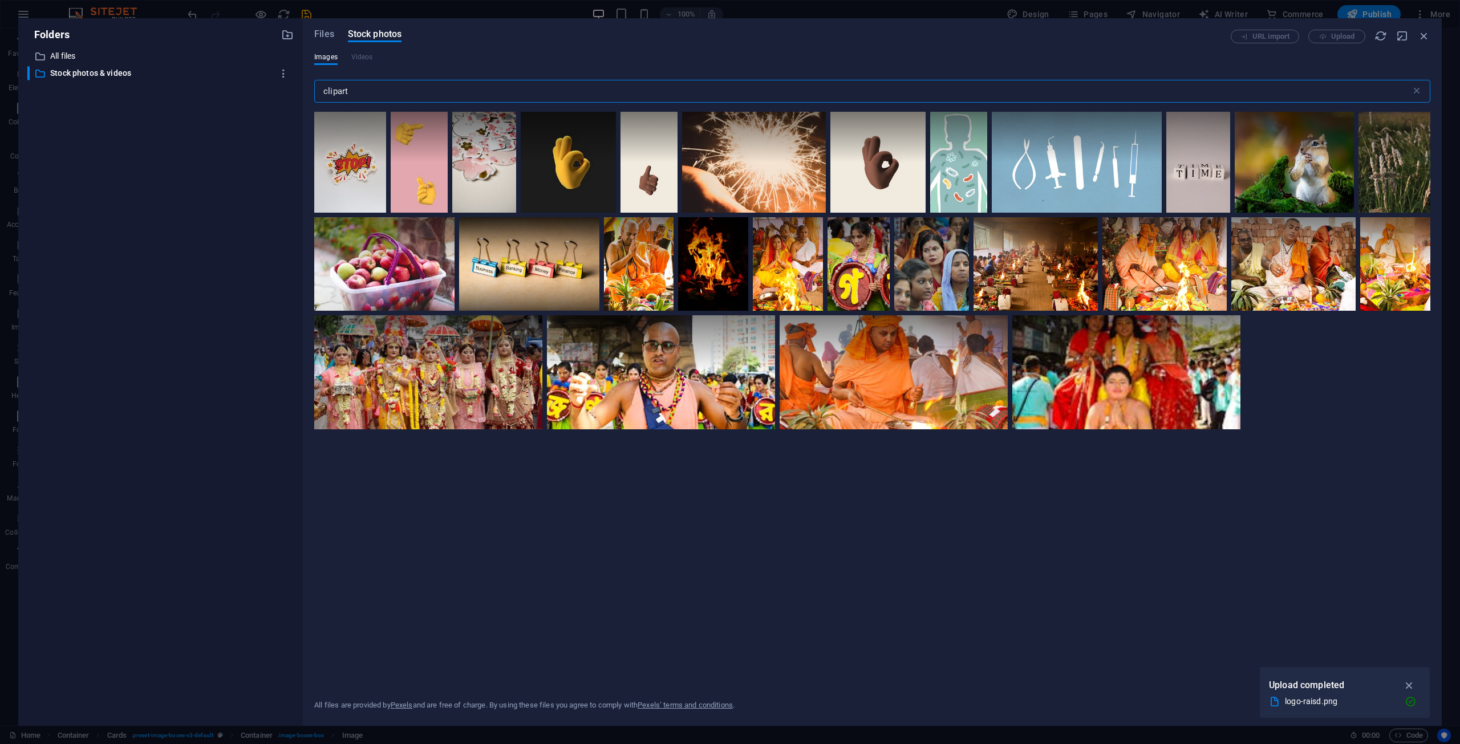
type input "clipart"
click at [585, 52] on div "Images Videos" at bounding box center [872, 63] width 1116 height 22
click at [320, 33] on span "Files" at bounding box center [324, 34] width 20 height 14
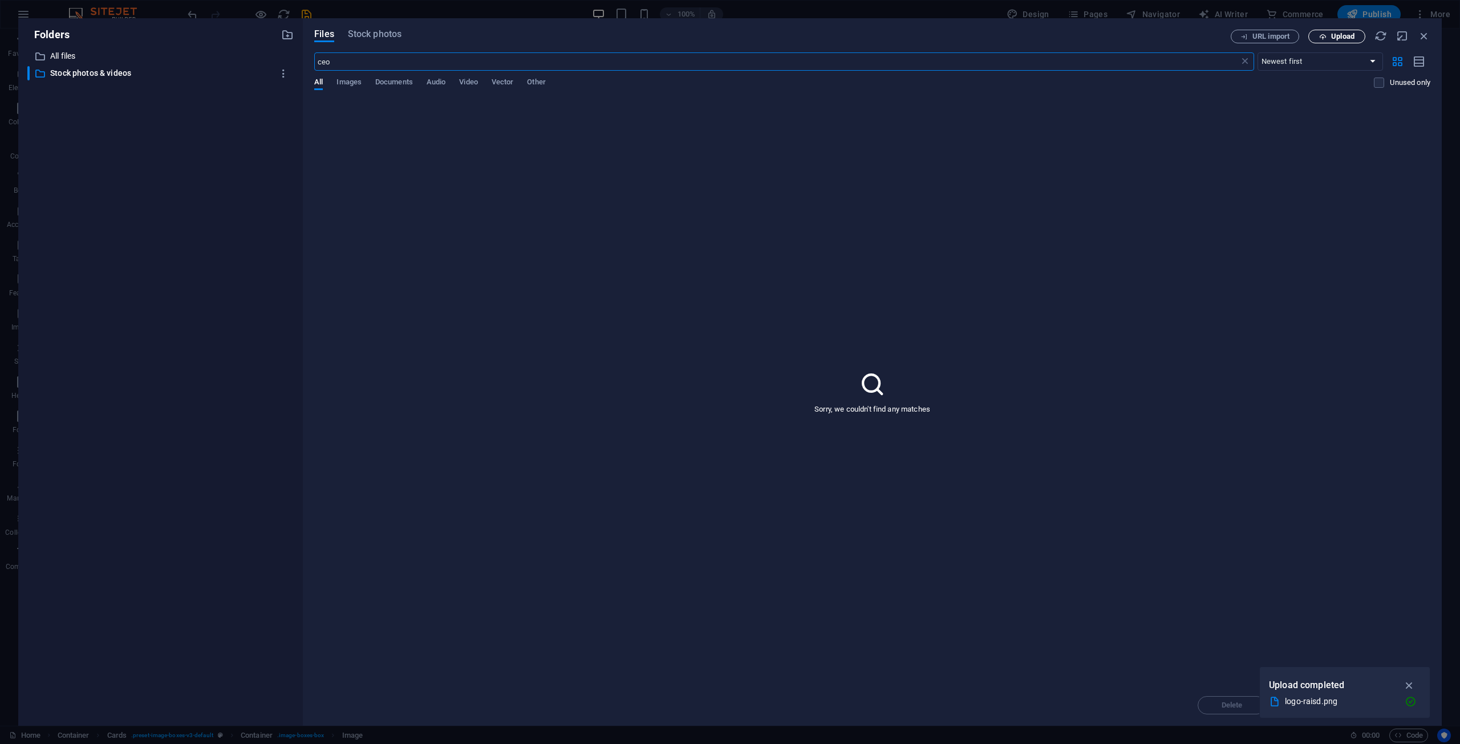
click at [1327, 42] on button "Upload" at bounding box center [1337, 37] width 57 height 14
